Goal: Find contact information: Find contact information

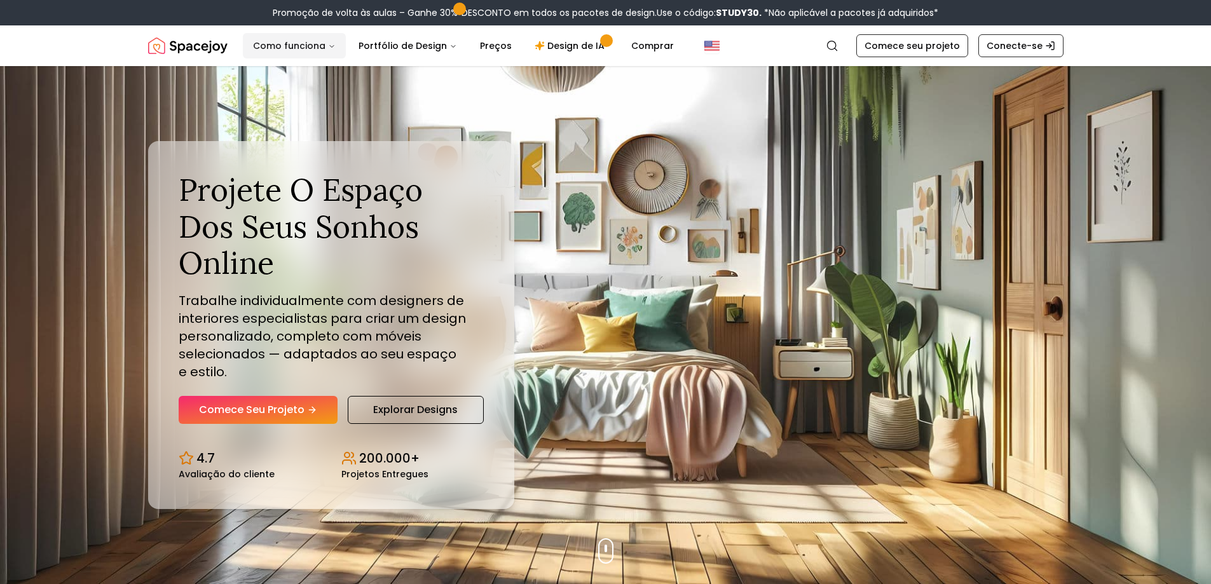
click at [332, 43] on button "Como funciona" at bounding box center [294, 45] width 103 height 25
click at [331, 43] on icon "Principal" at bounding box center [332, 47] width 8 height 8
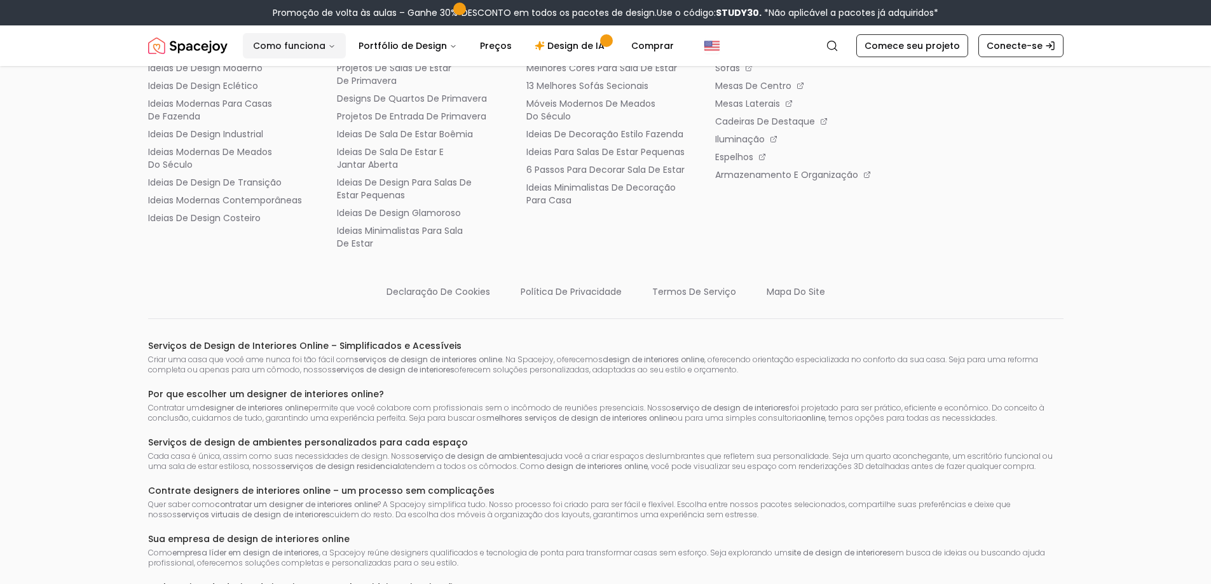
scroll to position [7326, 0]
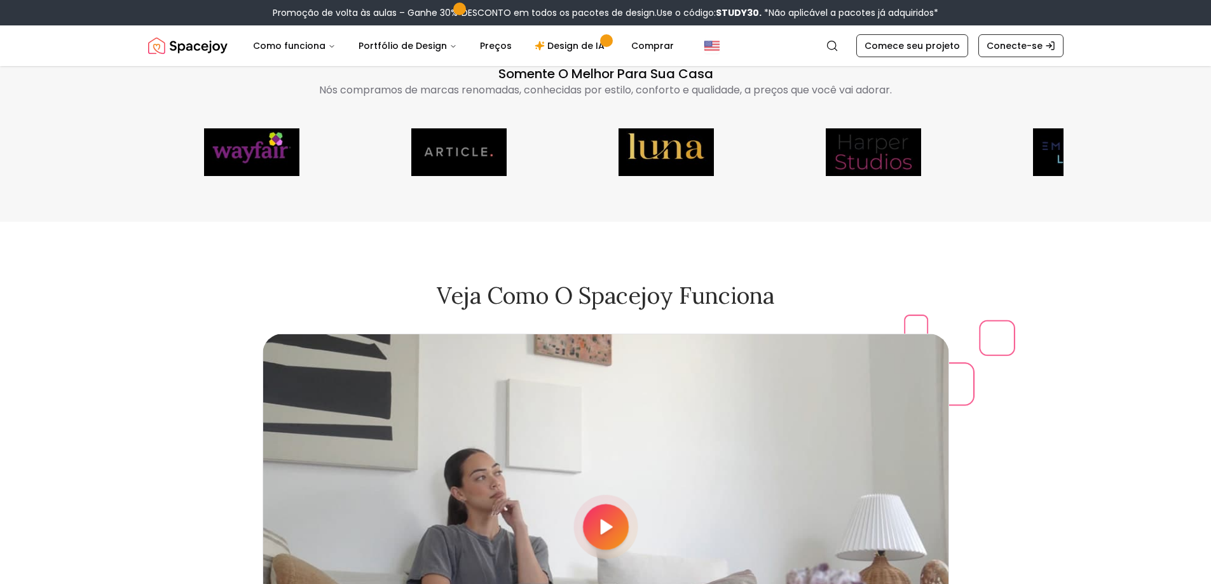
scroll to position [3561, 0]
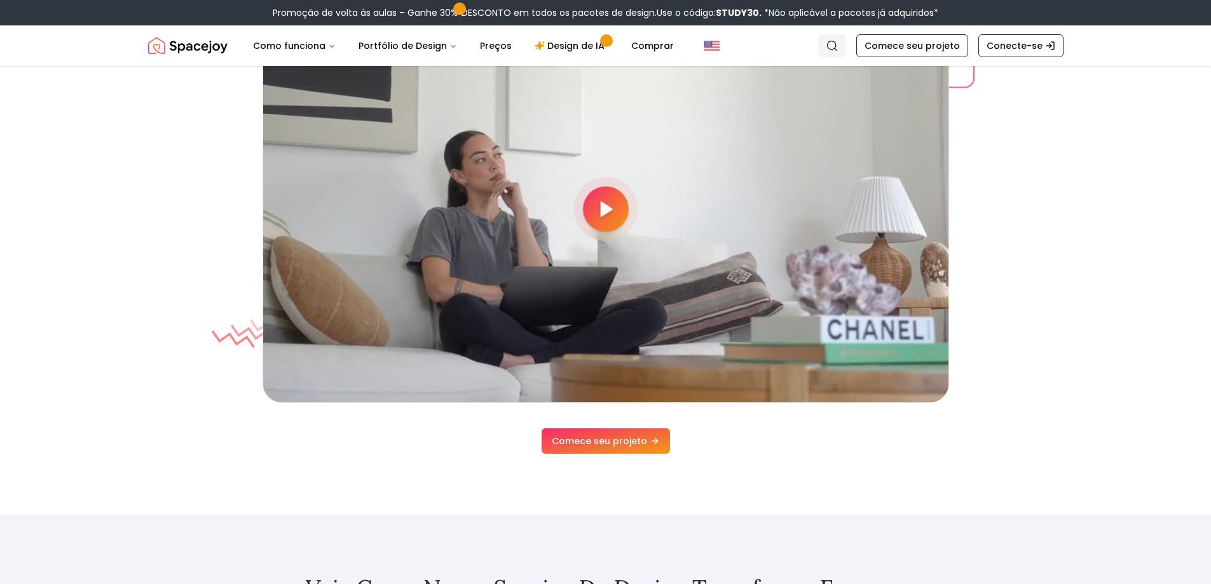
click at [839, 45] on icon "Global" at bounding box center [832, 45] width 13 height 13
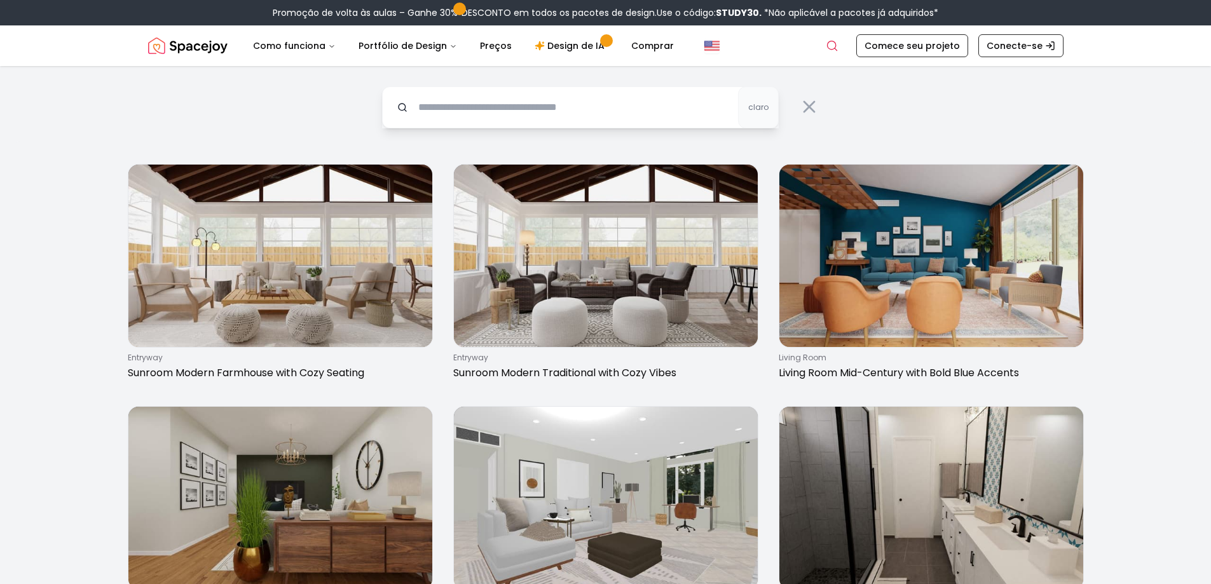
click at [550, 109] on input "text" at bounding box center [580, 107] width 397 height 42
type input "*********"
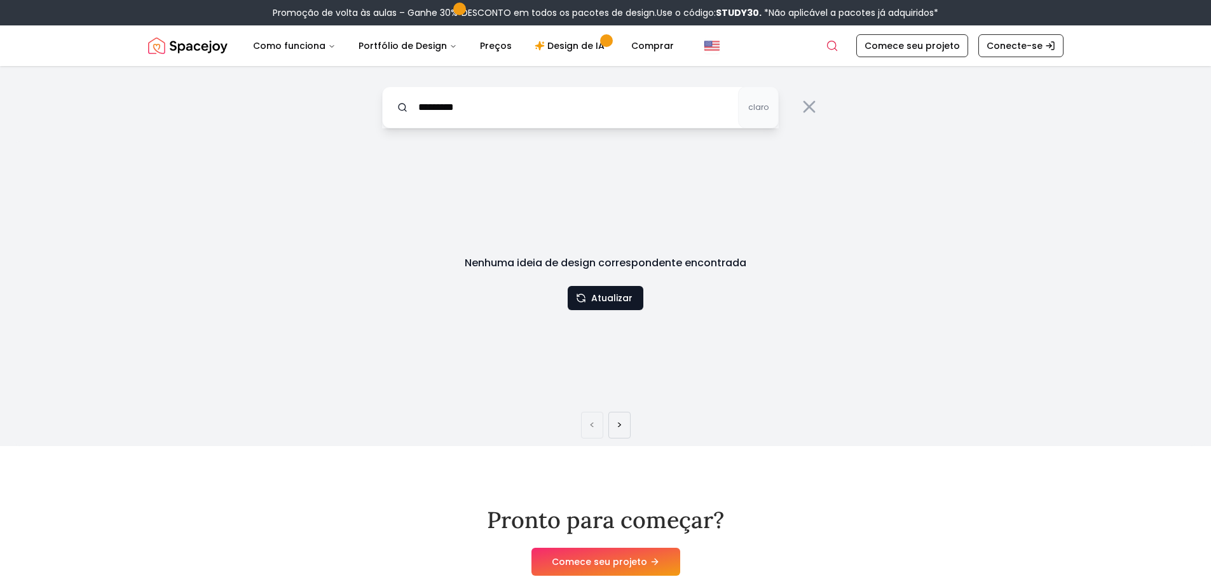
drag, startPoint x: 474, startPoint y: 102, endPoint x: 379, endPoint y: 98, distance: 95.5
click at [379, 98] on div "********* claro" at bounding box center [606, 103] width 488 height 75
click at [839, 45] on icon "Global" at bounding box center [832, 45] width 13 height 13
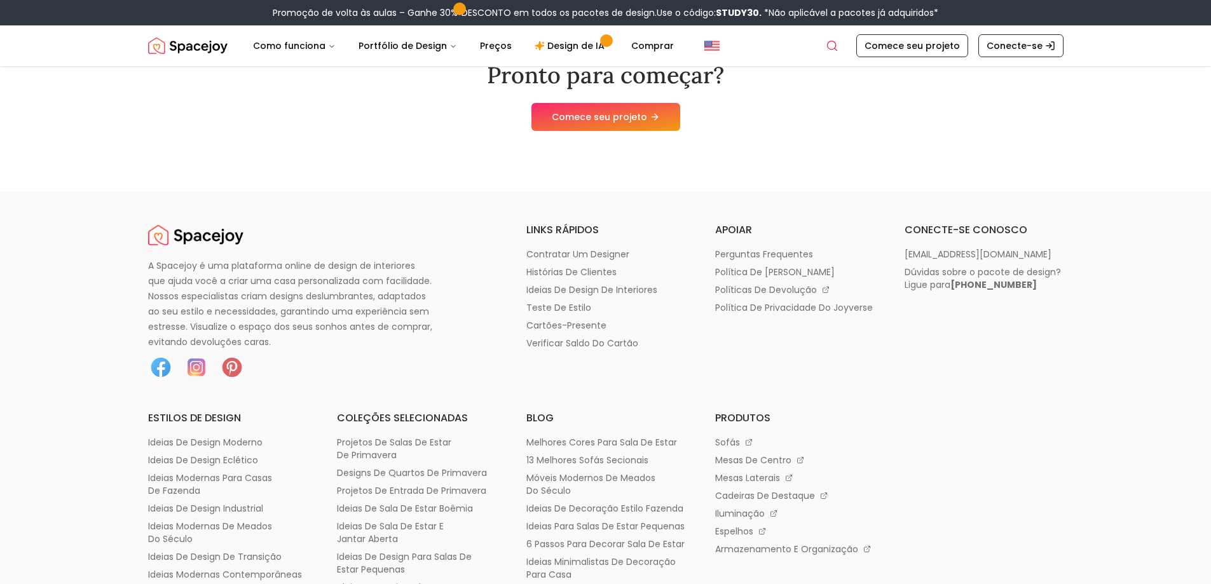
scroll to position [509, 0]
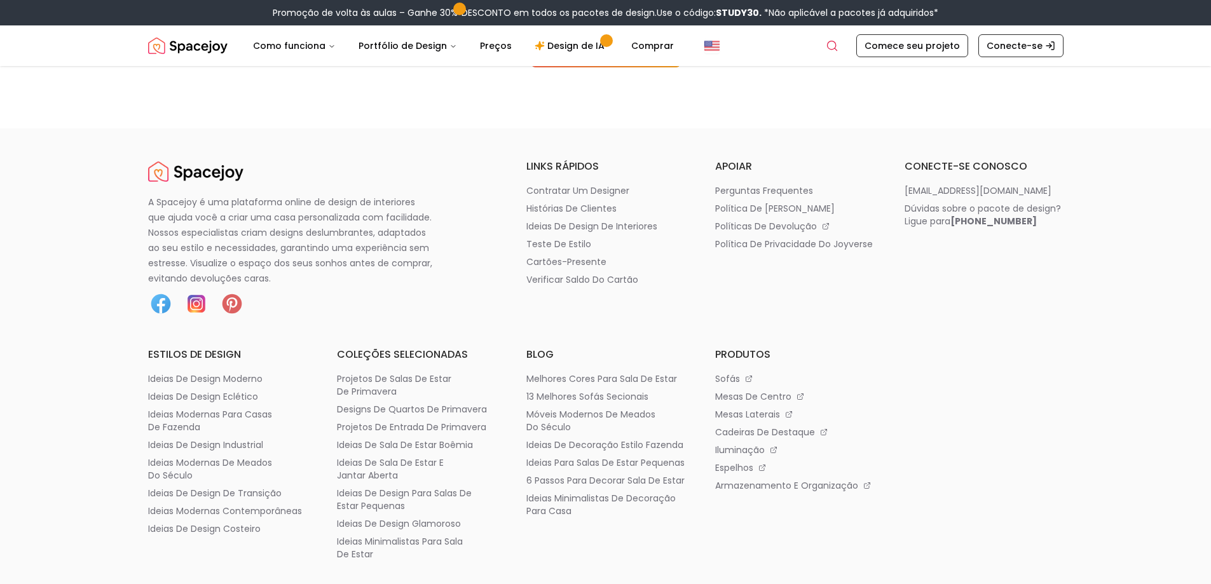
click at [195, 298] on img at bounding box center [196, 303] width 25 height 25
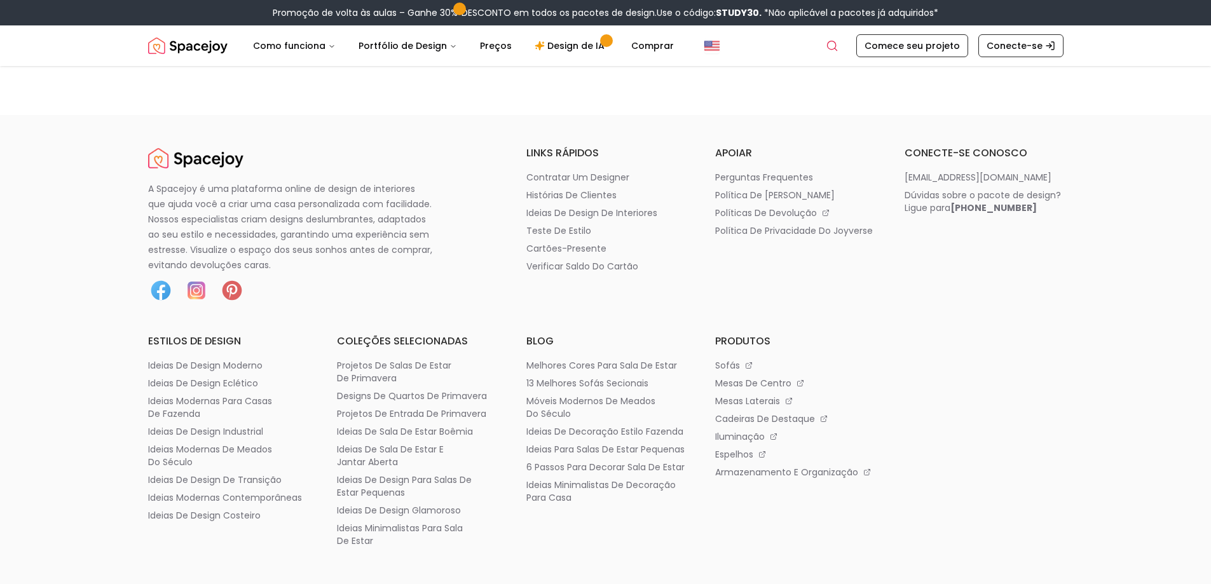
scroll to position [331, 0]
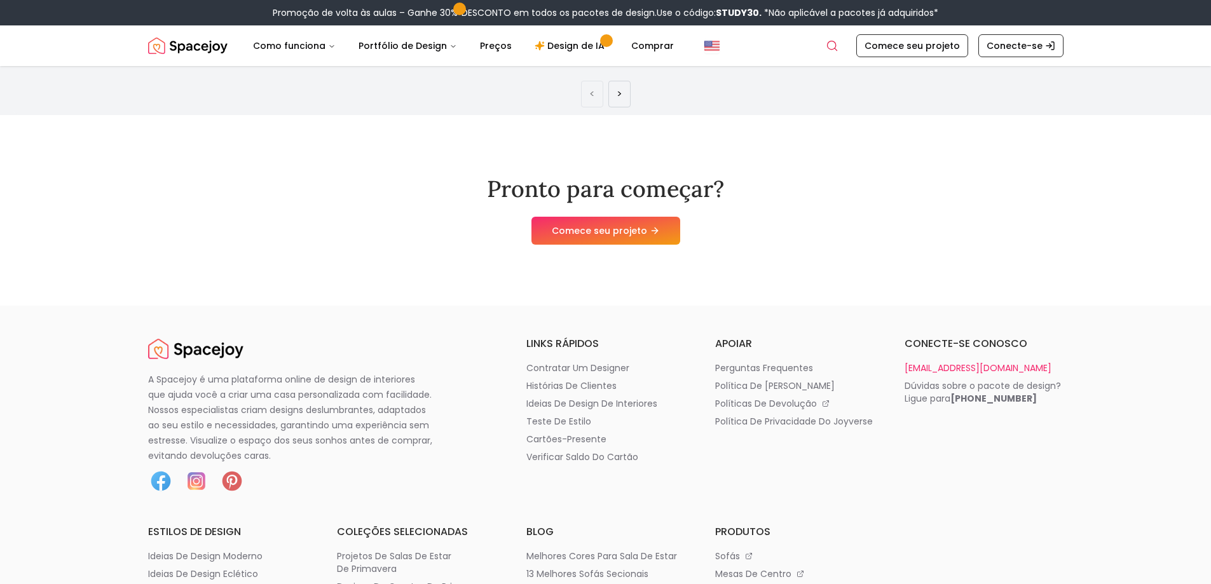
click at [924, 369] on font "[EMAIL_ADDRESS][DOMAIN_NAME]" at bounding box center [978, 368] width 147 height 13
click at [919, 371] on font "[EMAIL_ADDRESS][DOMAIN_NAME]" at bounding box center [978, 368] width 147 height 13
drag, startPoint x: 898, startPoint y: 368, endPoint x: 1007, endPoint y: 366, distance: 108.7
click at [1007, 366] on div "A Spacejoy é uma plataforma online de design de interiores que ajuda você a cri…" at bounding box center [606, 537] width 916 height 402
copy font "[EMAIL_ADDRESS][DOMAIN_NAME]"
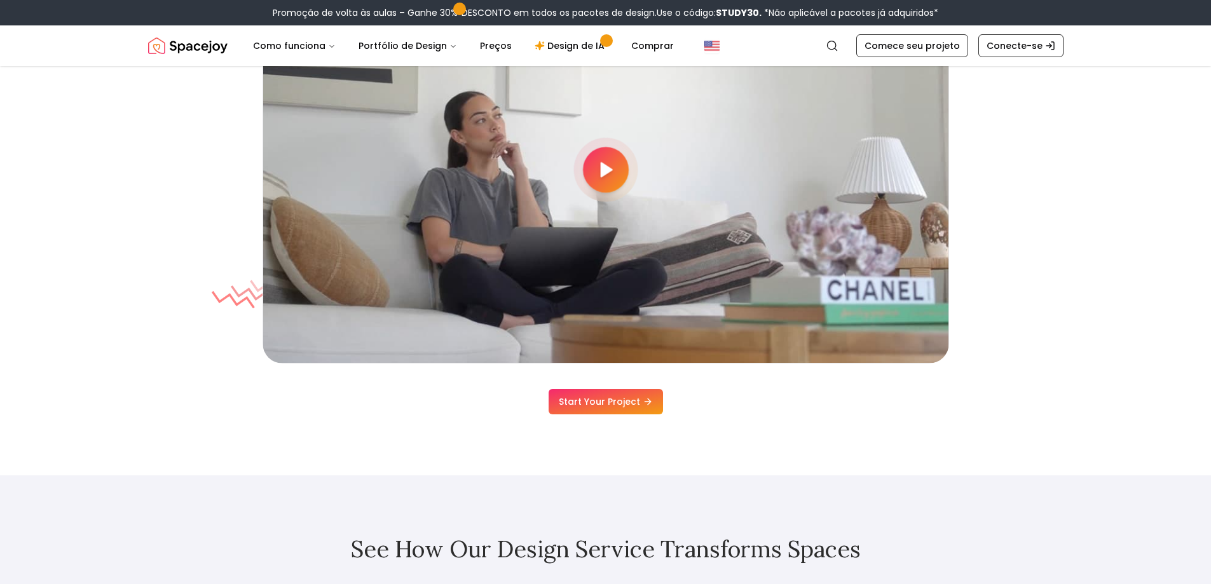
scroll to position [3591, 0]
